Goal: Task Accomplishment & Management: Use online tool/utility

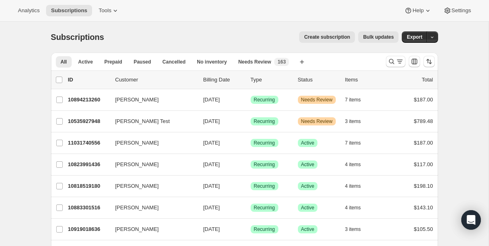
click at [249, 35] on div "Create subscription Bulk updates" at bounding box center [256, 36] width 285 height 11
click at [434, 38] on icon "button" at bounding box center [431, 37] width 5 height 5
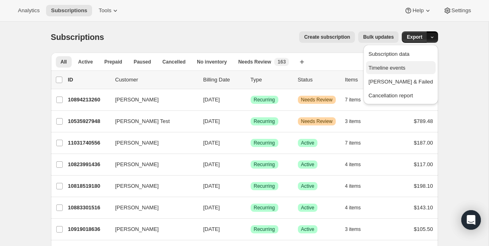
click at [405, 65] on span "Timeline events" at bounding box center [386, 68] width 37 height 6
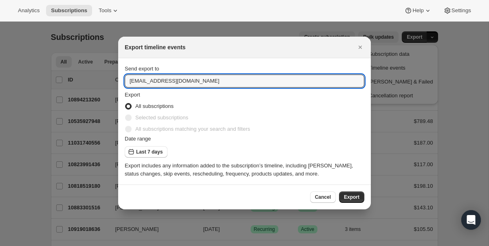
drag, startPoint x: 155, startPoint y: 81, endPoint x: 68, endPoint y: 83, distance: 86.3
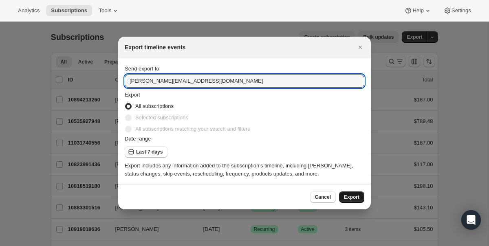
type input "andrew@onehopewine.com"
click at [361, 197] on button "Export" at bounding box center [351, 196] width 25 height 11
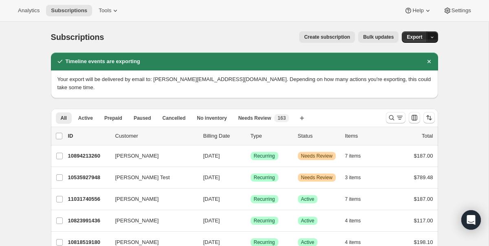
click at [432, 35] on icon "button" at bounding box center [431, 37] width 5 height 5
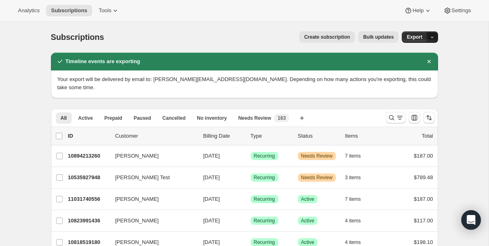
click at [436, 36] on button "button" at bounding box center [431, 36] width 11 height 11
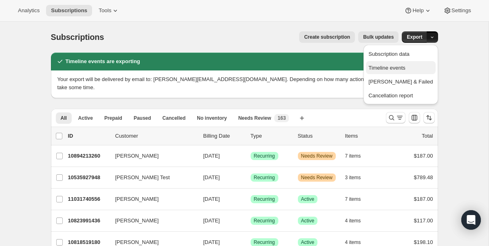
click at [426, 67] on span "Timeline events" at bounding box center [400, 68] width 64 height 8
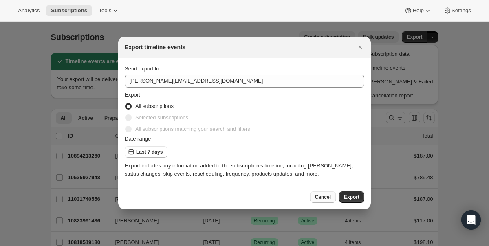
click at [322, 196] on span "Cancel" at bounding box center [323, 197] width 16 height 7
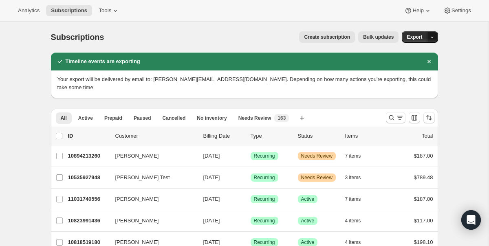
click at [433, 37] on icon "button" at bounding box center [431, 37] width 5 height 5
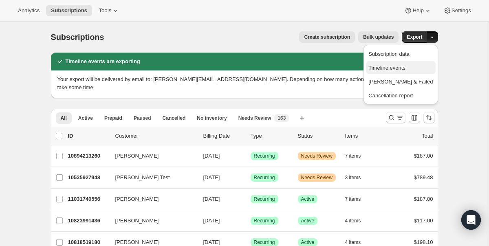
click at [405, 68] on span "Timeline events" at bounding box center [386, 68] width 37 height 6
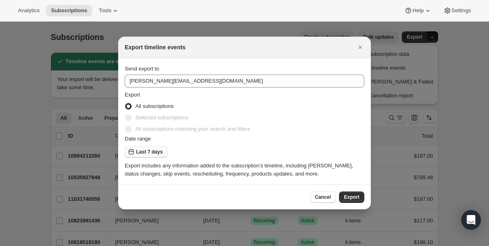
click at [154, 148] on button "Last 7 days" at bounding box center [146, 151] width 43 height 11
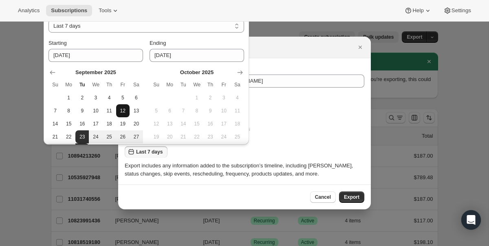
scroll to position [32, 0]
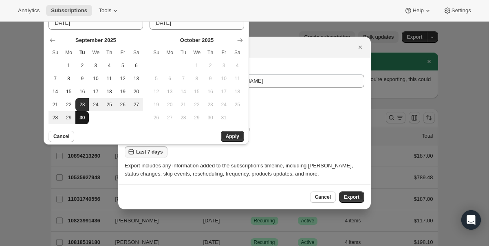
click at [80, 117] on span "30" at bounding box center [82, 117] width 7 height 7
type input "2025-09-30"
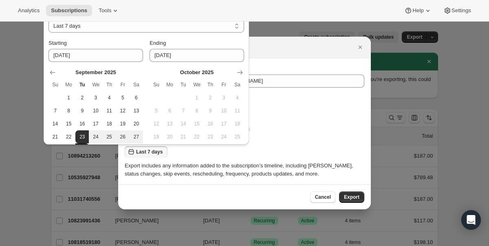
select select "CUSTOM"
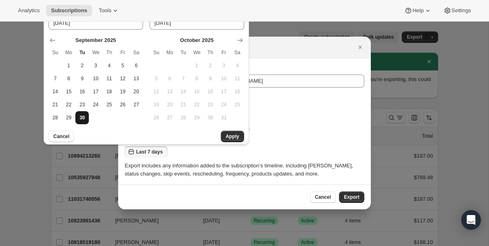
click at [84, 120] on span "30" at bounding box center [82, 117] width 7 height 7
click at [236, 140] on button "Apply" at bounding box center [232, 136] width 23 height 11
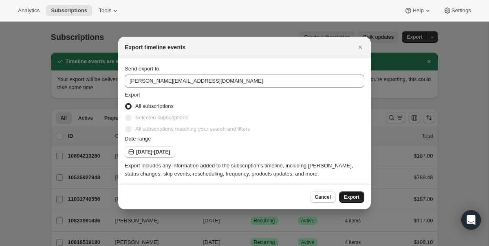
click at [356, 198] on span "Export" at bounding box center [351, 197] width 15 height 7
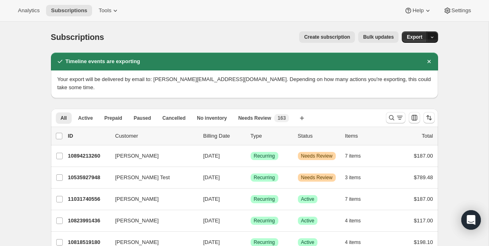
click at [437, 41] on button "button" at bounding box center [431, 36] width 11 height 11
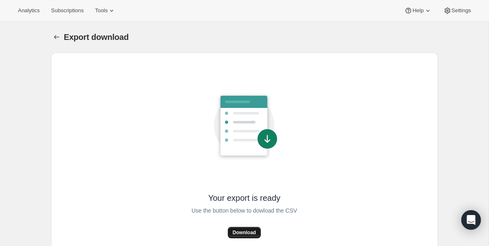
click at [253, 231] on span "Download" at bounding box center [244, 232] width 23 height 7
click at [83, 11] on span "Subscriptions" at bounding box center [67, 10] width 33 height 7
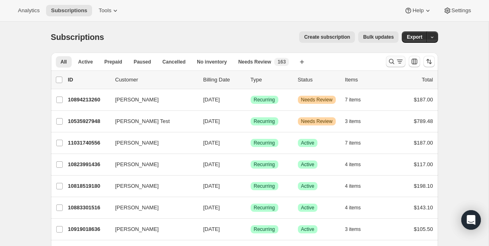
click at [389, 61] on icon "Search and filter results" at bounding box center [390, 61] width 5 height 5
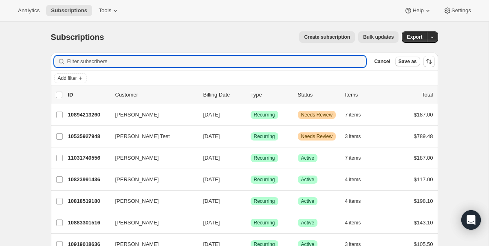
paste input "11011784844"
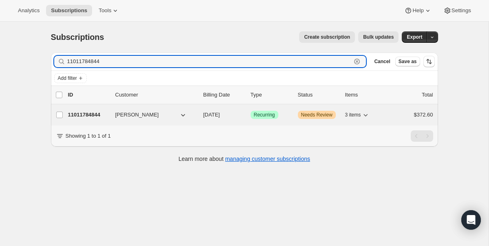
type input "11011784844"
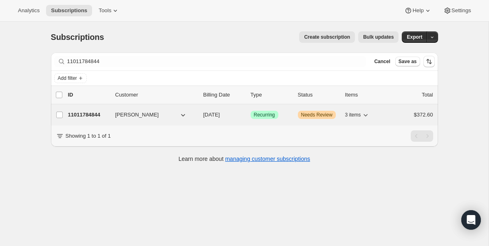
click at [167, 116] on button "[PERSON_NAME]" at bounding box center [150, 114] width 81 height 13
click at [232, 114] on p "[DATE]" at bounding box center [223, 115] width 41 height 8
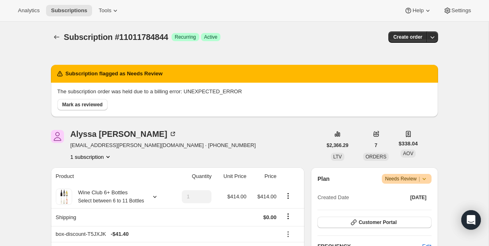
scroll to position [63, 0]
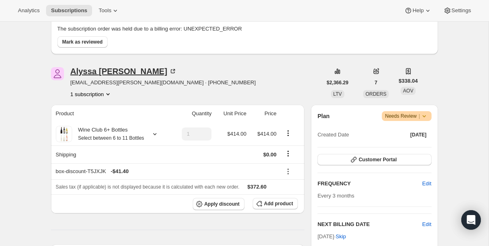
click at [111, 73] on div "[PERSON_NAME]" at bounding box center [123, 71] width 107 height 8
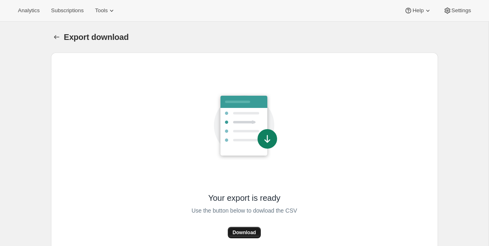
click at [239, 234] on span "Download" at bounding box center [244, 232] width 23 height 7
